Goal: Task Accomplishment & Management: Use online tool/utility

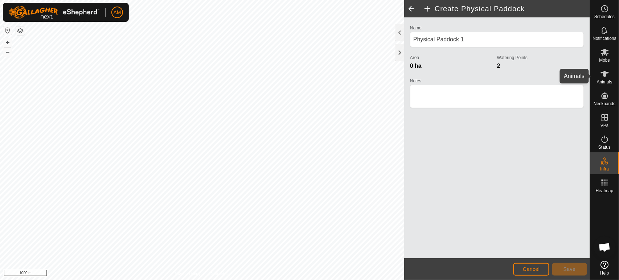
click at [609, 73] on es-animals-svg-icon at bounding box center [604, 74] width 13 height 12
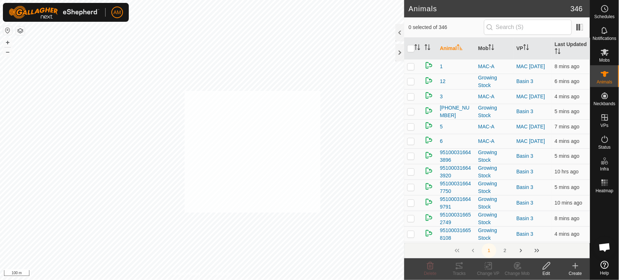
checkbox input "true"
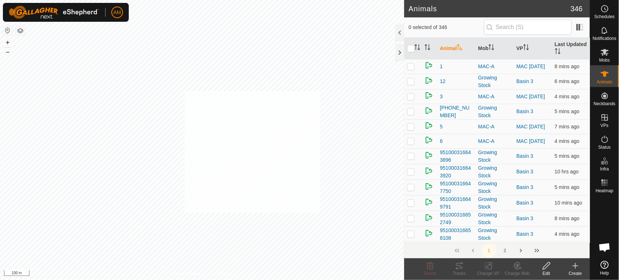
checkbox input "true"
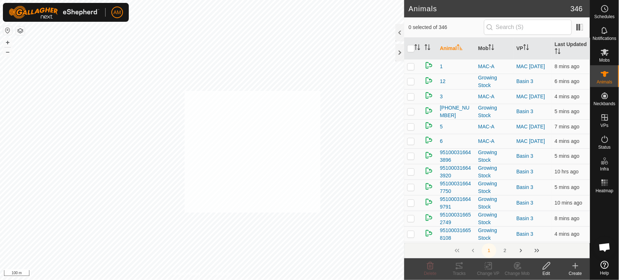
checkbox input "true"
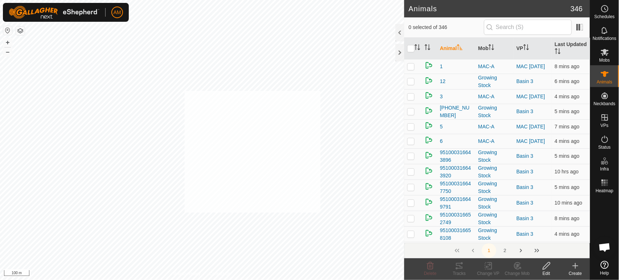
checkbox input "true"
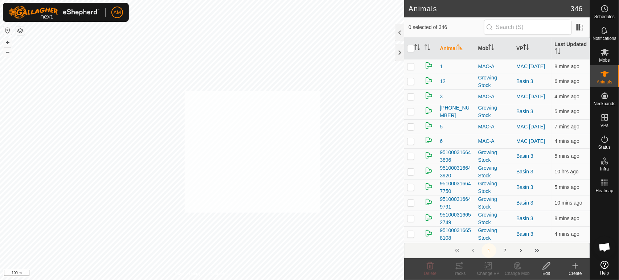
checkbox input "true"
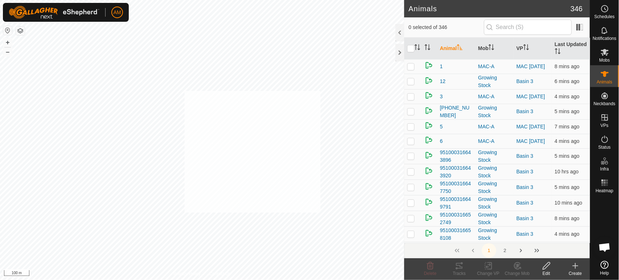
checkbox input "true"
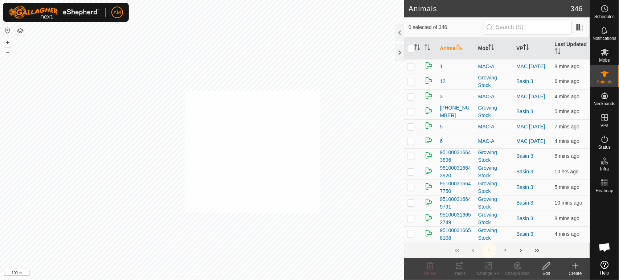
checkbox input "true"
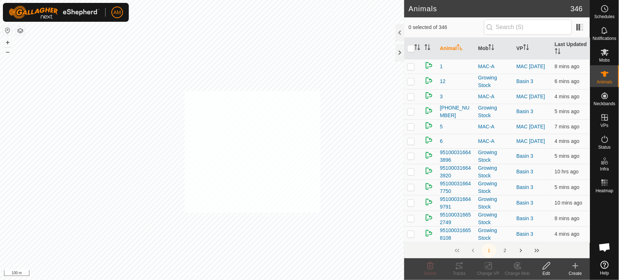
checkbox input "true"
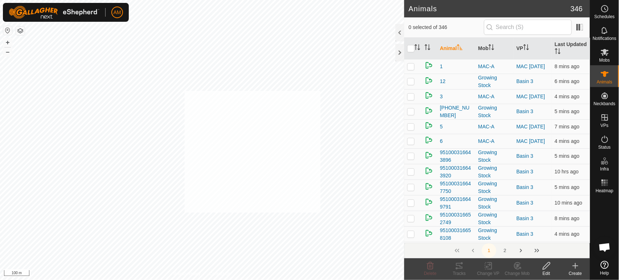
checkbox input "true"
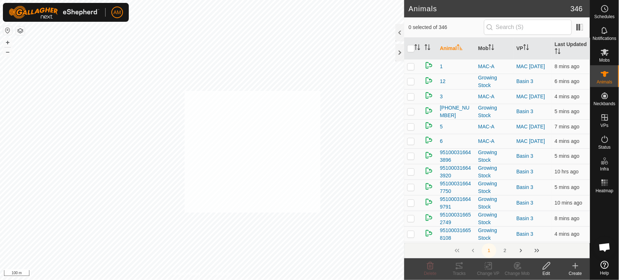
checkbox input "true"
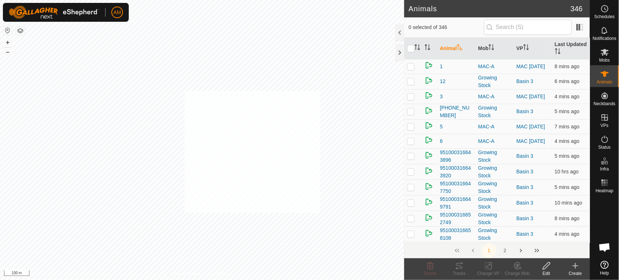
checkbox input "true"
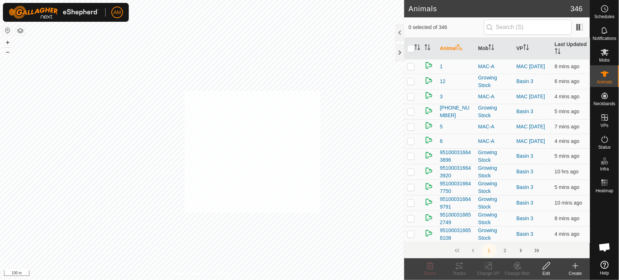
checkbox input "true"
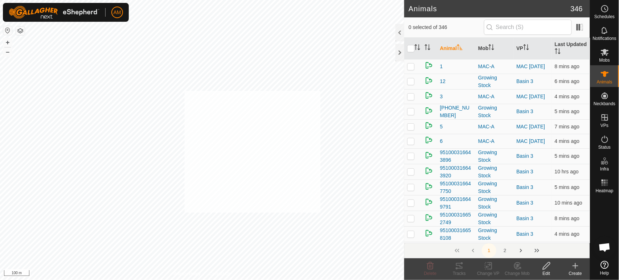
checkbox input "true"
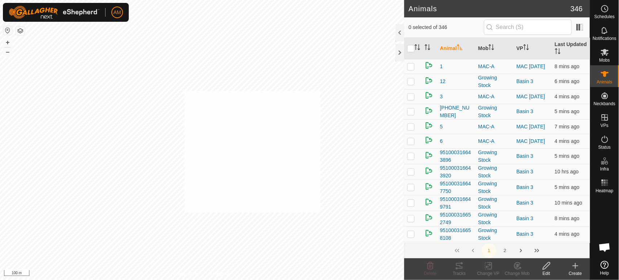
checkbox input "true"
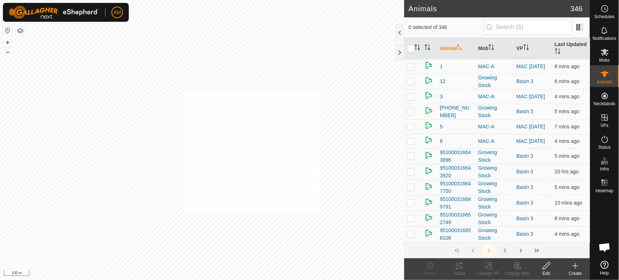
checkbox input "true"
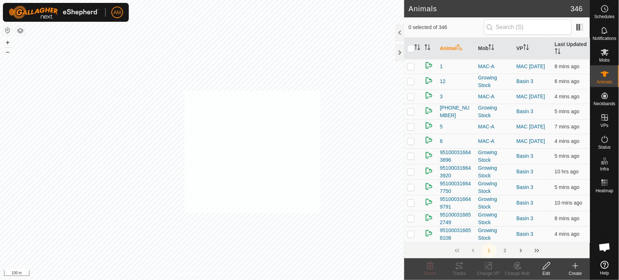
checkbox input "true"
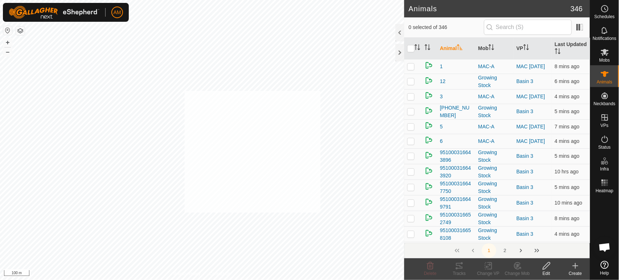
checkbox input "true"
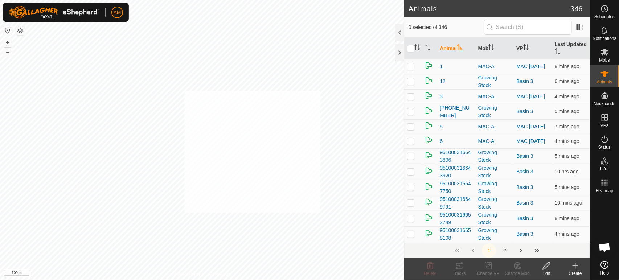
checkbox input "true"
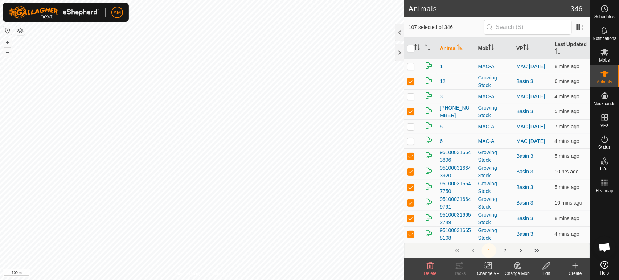
click at [492, 268] on icon at bounding box center [488, 266] width 9 height 9
click at [513, 237] on link "Choose VP..." at bounding box center [511, 234] width 72 height 15
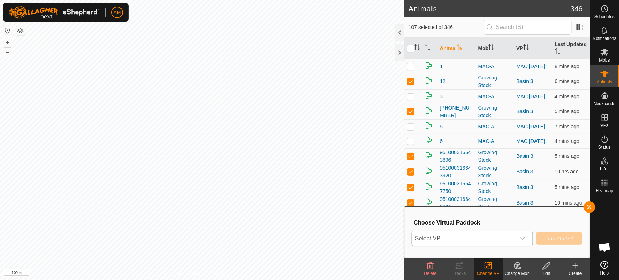
click at [513, 237] on span "Select VP" at bounding box center [463, 238] width 103 height 15
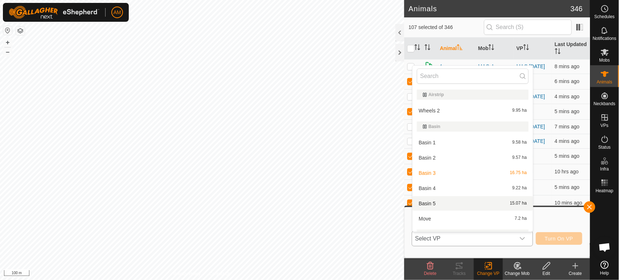
click at [451, 201] on li "Basin 5 15.07 ha" at bounding box center [472, 203] width 120 height 15
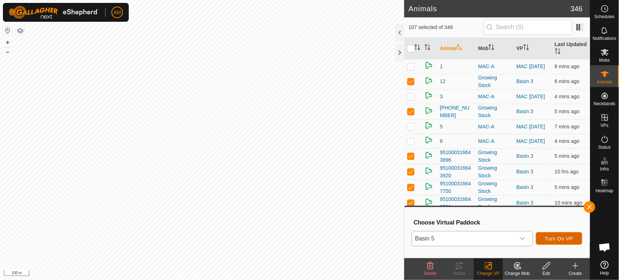
click at [568, 236] on span "Turn On VP" at bounding box center [559, 239] width 28 height 6
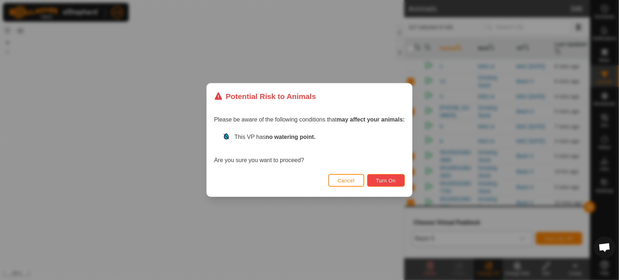
click at [394, 184] on button "Turn On" at bounding box center [386, 180] width 38 height 13
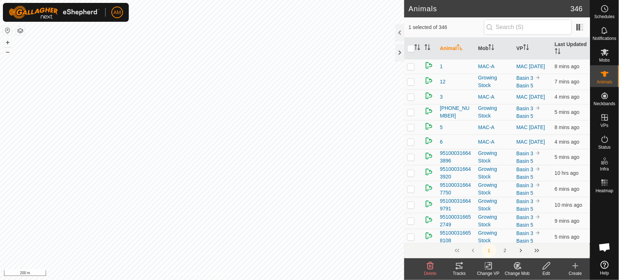
click at [489, 271] on div "Change VP" at bounding box center [488, 273] width 29 height 7
click at [493, 238] on link "Choose VP..." at bounding box center [511, 234] width 72 height 15
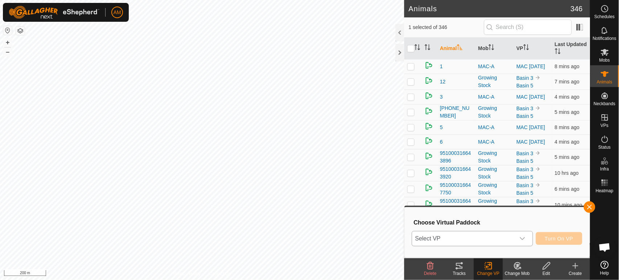
click at [484, 231] on p-select "Select VP" at bounding box center [472, 238] width 121 height 15
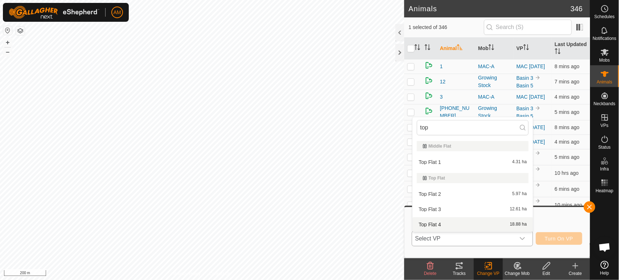
type input "top"
click at [450, 223] on li "Top Flat 4 18.88 ha" at bounding box center [472, 224] width 120 height 15
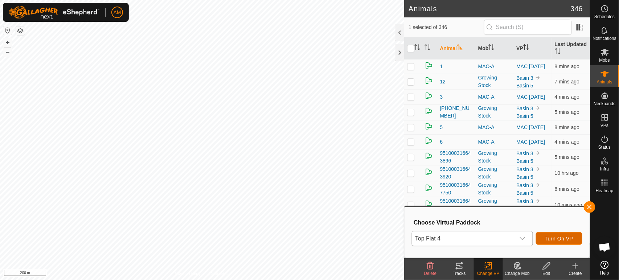
click at [566, 237] on span "Turn On VP" at bounding box center [559, 239] width 28 height 6
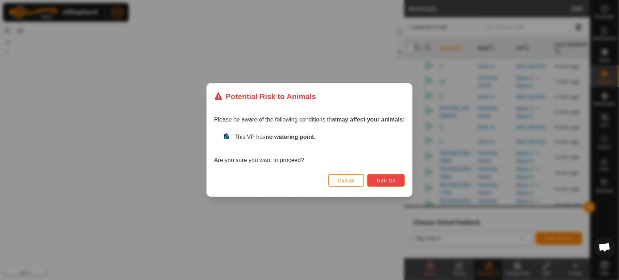
click at [379, 182] on span "Turn On" at bounding box center [386, 181] width 20 height 6
